Goal: Transaction & Acquisition: Purchase product/service

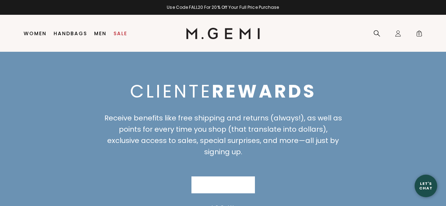
click at [234, 186] on link "Join Now" at bounding box center [222, 185] width 63 height 17
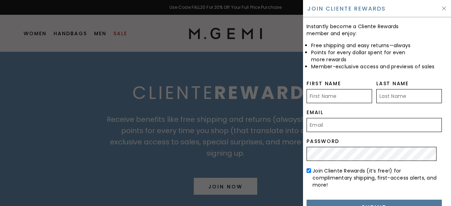
click at [329, 101] on input "First Name" at bounding box center [340, 96] width 66 height 14
click at [342, 93] on input "First Name" at bounding box center [340, 96] width 66 height 14
type input "Susan"
type input "Chibnall"
click at [350, 120] on input "Email" at bounding box center [374, 125] width 135 height 14
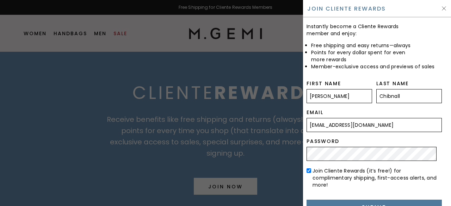
type input "schibnall@gmail.com"
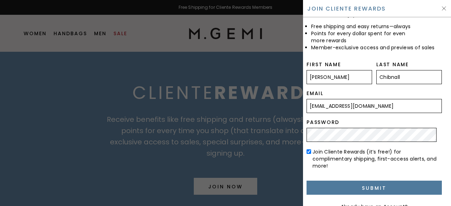
scroll to position [30, 0]
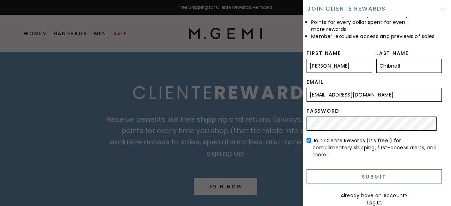
click at [371, 179] on input "Submit" at bounding box center [374, 177] width 135 height 14
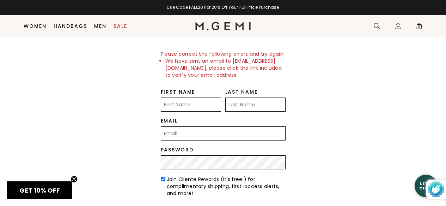
scroll to position [88, 0]
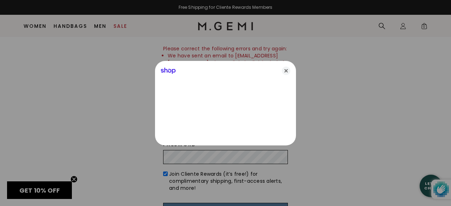
click at [446, 66] on html "Press Alt+1 for screen-reader mode, Alt+0 to cancel Accessibility Screen-Reader…" at bounding box center [225, 15] width 451 height 206
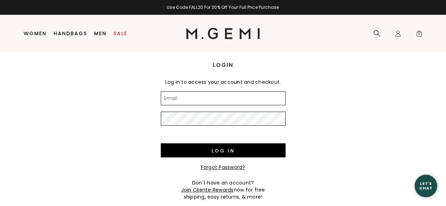
click at [176, 97] on input "Email" at bounding box center [223, 98] width 125 height 14
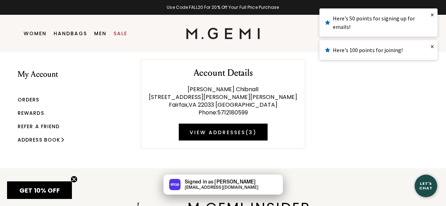
click at [347, 48] on div "Here's 100 points for joining!" at bounding box center [378, 50] width 107 height 8
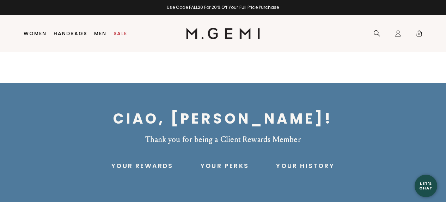
click at [142, 166] on link "Your Rewards" at bounding box center [142, 166] width 62 height 8
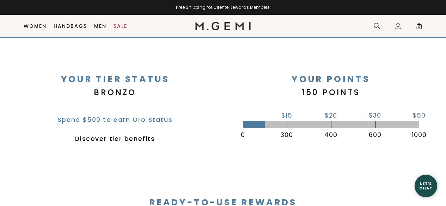
scroll to position [99, 0]
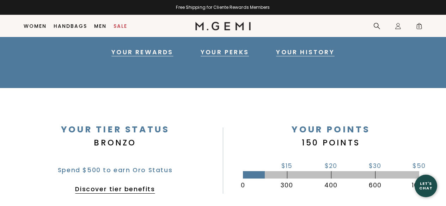
click at [90, 188] on link "Discover tier benefits" at bounding box center [115, 189] width 80 height 8
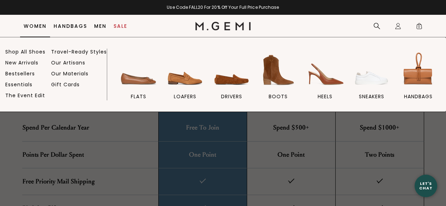
click at [41, 25] on link "Women" at bounding box center [35, 26] width 23 height 6
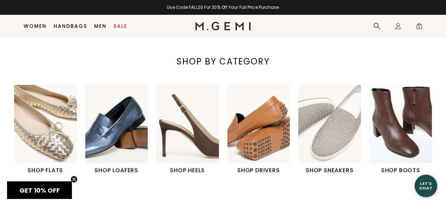
scroll to position [212, 0]
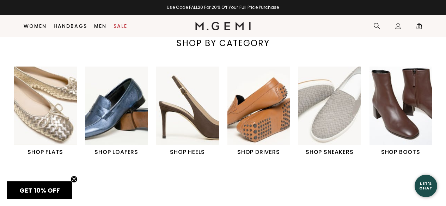
click at [50, 104] on img "1 / 6" at bounding box center [45, 106] width 63 height 78
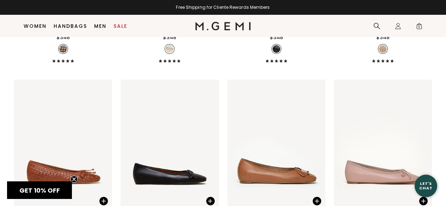
scroll to position [904, 0]
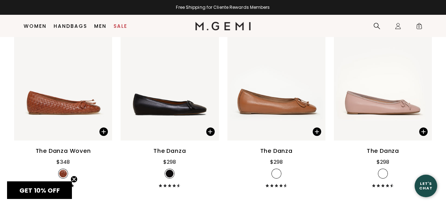
drag, startPoint x: 449, startPoint y: 22, endPoint x: 451, endPoint y: 157, distance: 135.8
click at [146, 109] on img at bounding box center [170, 75] width 98 height 131
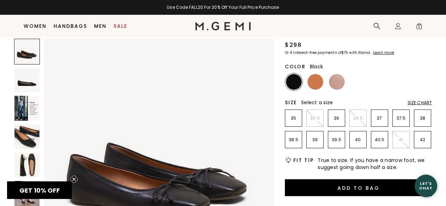
scroll to position [77, 0]
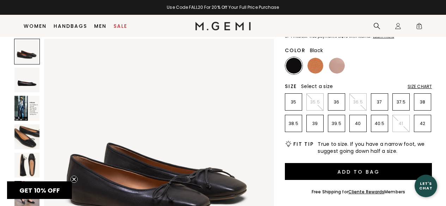
drag, startPoint x: 450, startPoint y: 18, endPoint x: 451, endPoint y: 31, distance: 13.1
click at [446, 31] on html "Press Alt+1 for screen-reader mode, Alt+0 to cancel Accessibility Screen-Reader…" at bounding box center [223, 26] width 446 height 206
click at [28, 160] on img at bounding box center [26, 165] width 25 height 25
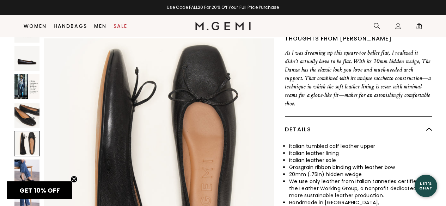
scroll to position [277, 0]
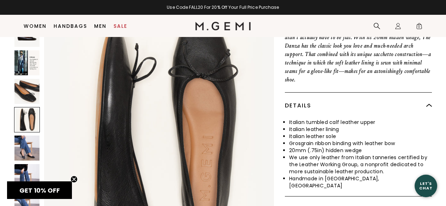
click at [22, 169] on img at bounding box center [26, 176] width 25 height 25
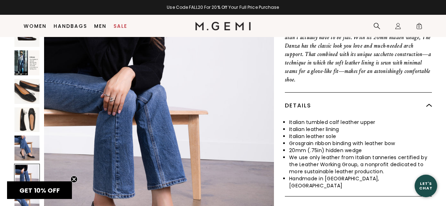
scroll to position [1391, 0]
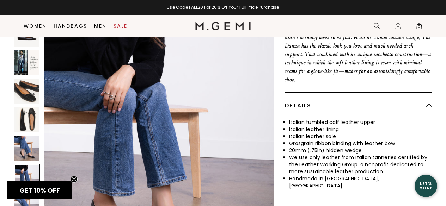
click at [20, 150] on img at bounding box center [26, 148] width 25 height 25
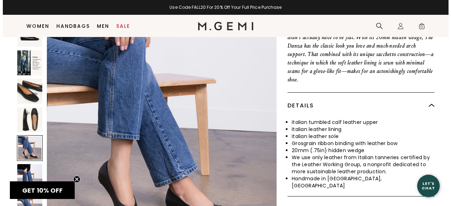
scroll to position [1159, 0]
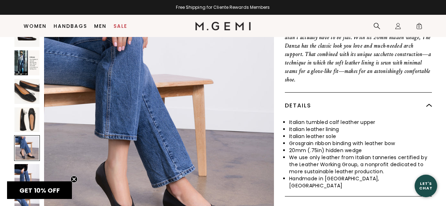
click at [56, 187] on span "GET 10% OFF" at bounding box center [39, 190] width 41 height 9
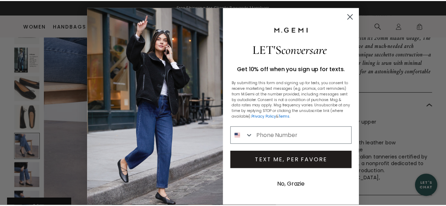
scroll to position [1182, 0]
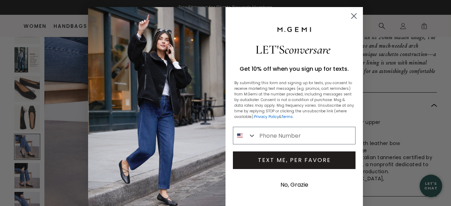
click at [349, 14] on circle "Close dialog" at bounding box center [354, 16] width 12 height 12
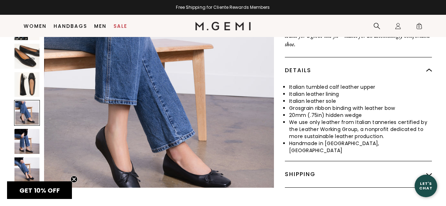
scroll to position [362, 0]
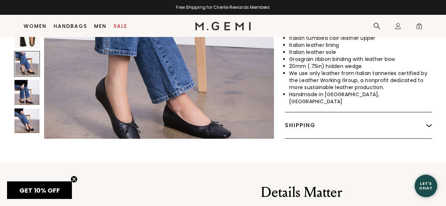
click at [23, 119] on img at bounding box center [26, 121] width 25 height 25
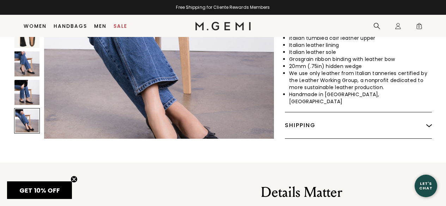
scroll to position [1622, 0]
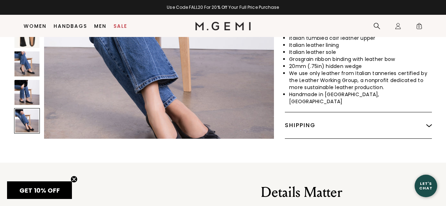
click at [29, 94] on img at bounding box center [26, 92] width 25 height 25
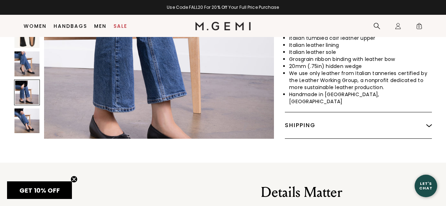
scroll to position [1391, 0]
click at [28, 60] on img at bounding box center [26, 63] width 25 height 25
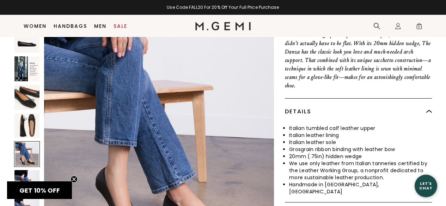
scroll to position [264, 0]
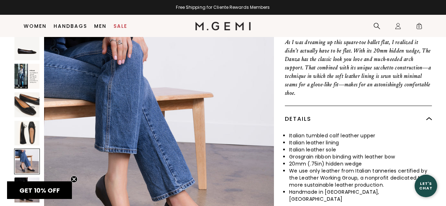
click at [26, 69] on img at bounding box center [26, 76] width 25 height 25
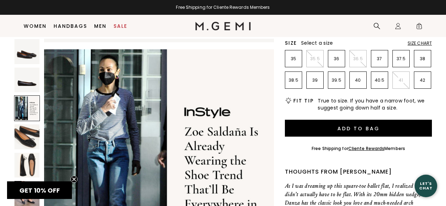
scroll to position [118, 0]
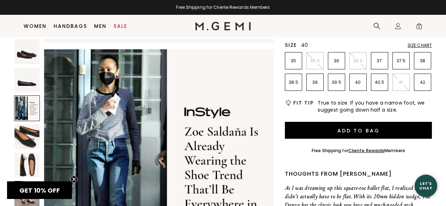
click at [363, 84] on p "40" at bounding box center [358, 83] width 17 height 6
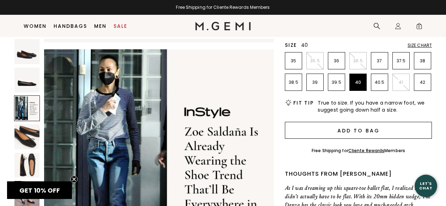
click at [359, 131] on button "Add to Bag" at bounding box center [358, 130] width 147 height 17
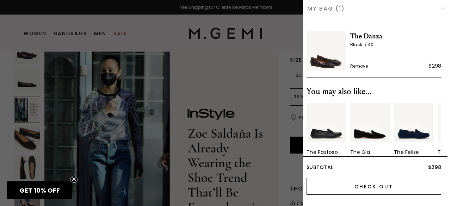
click at [367, 185] on input "Check Out" at bounding box center [374, 186] width 135 height 17
